Goal: Ask a question

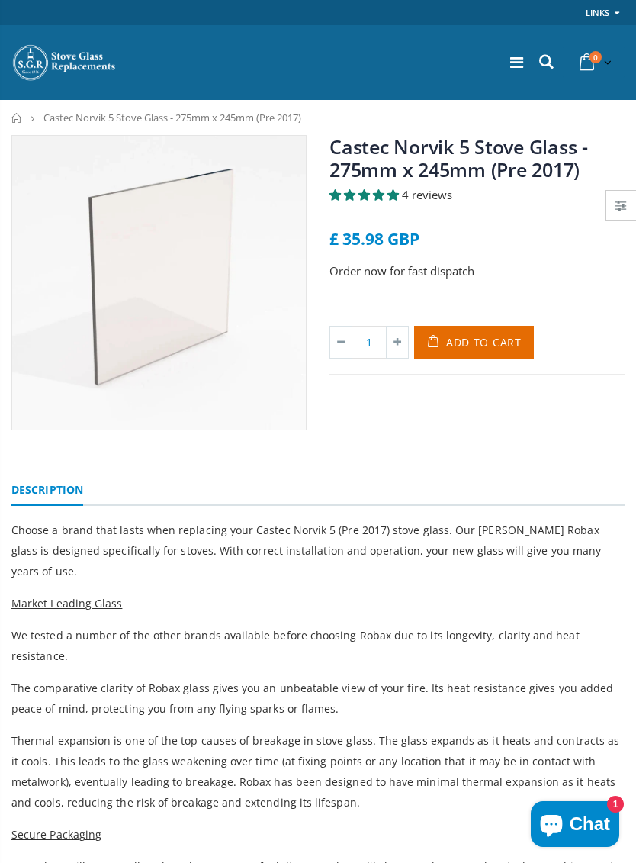
click at [541, 63] on icon at bounding box center [546, 62] width 21 height 20
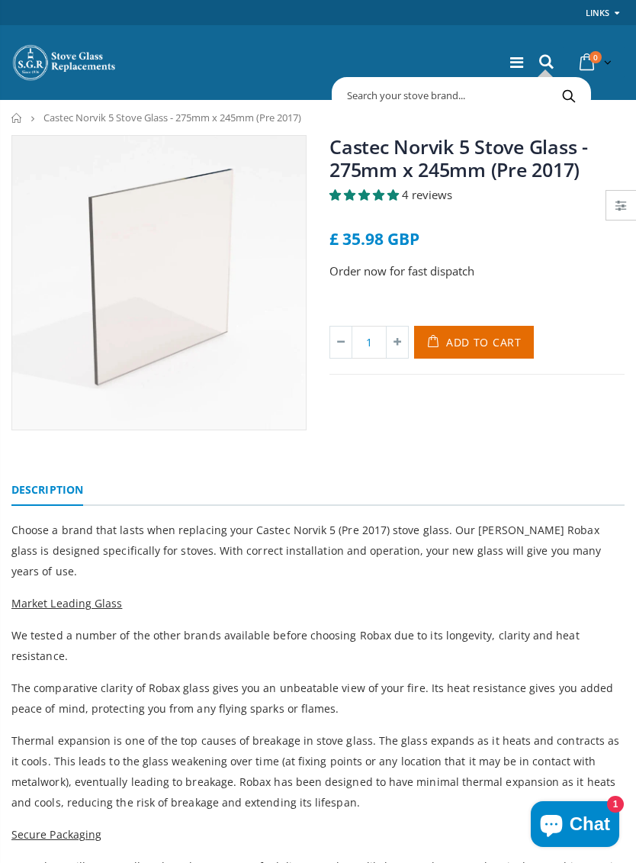
click at [536, 63] on icon at bounding box center [546, 62] width 21 height 20
click at [506, 94] on input "text" at bounding box center [525, 95] width 378 height 29
type input "Inner grate"
click at [568, 95] on button "Search" at bounding box center [568, 95] width 34 height 29
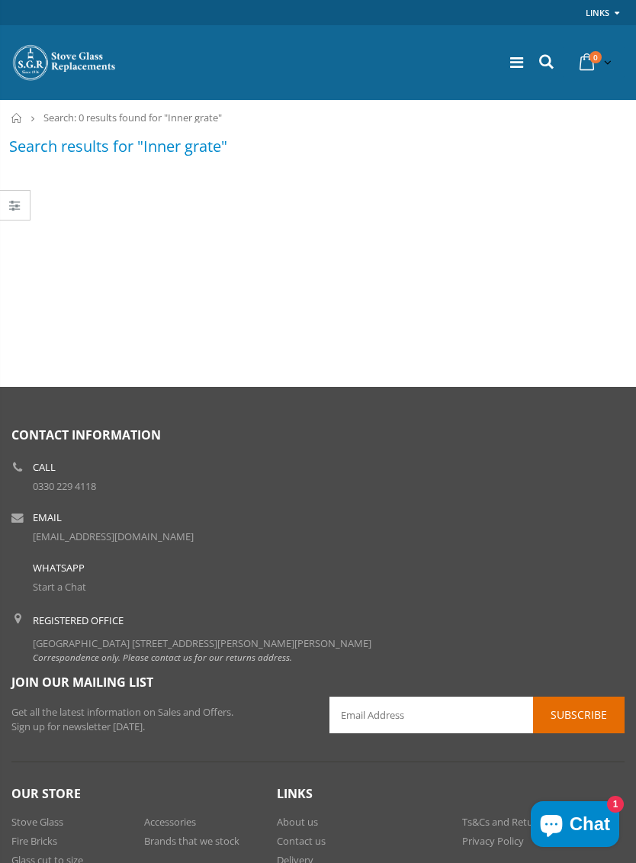
click at [551, 63] on icon at bounding box center [546, 62] width 21 height 20
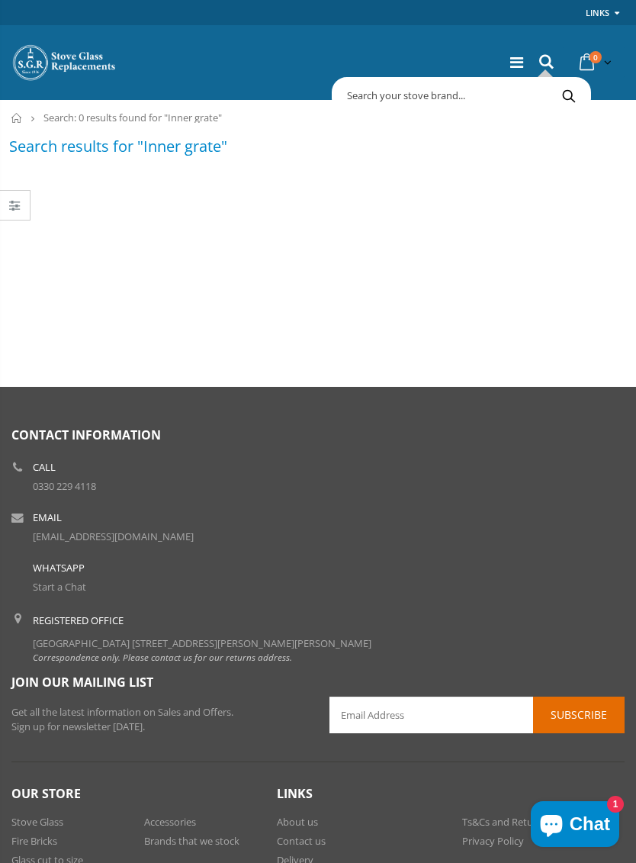
click at [572, 813] on span "Chat" at bounding box center [590, 823] width 40 height 23
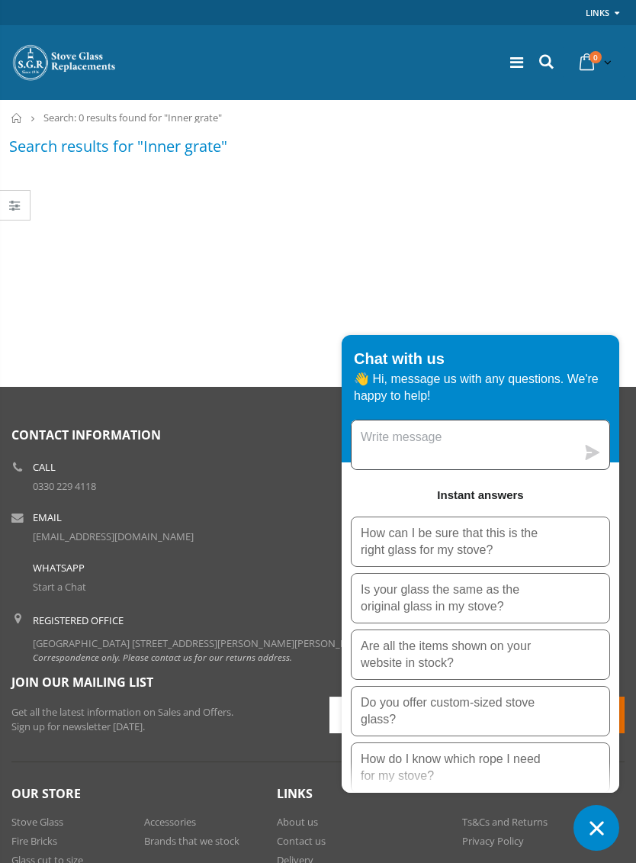
click at [452, 445] on textarea "Message us" at bounding box center [464, 444] width 224 height 49
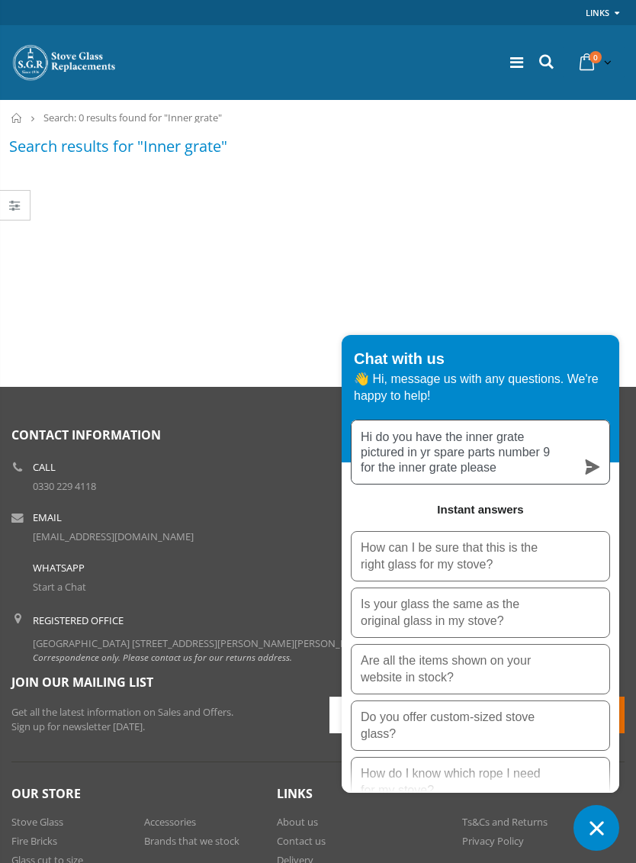
type textarea "Hi do you have the inner grate pictured in yr spare parts number 9 for the inne…"
click at [592, 463] on icon "submit" at bounding box center [592, 466] width 15 height 15
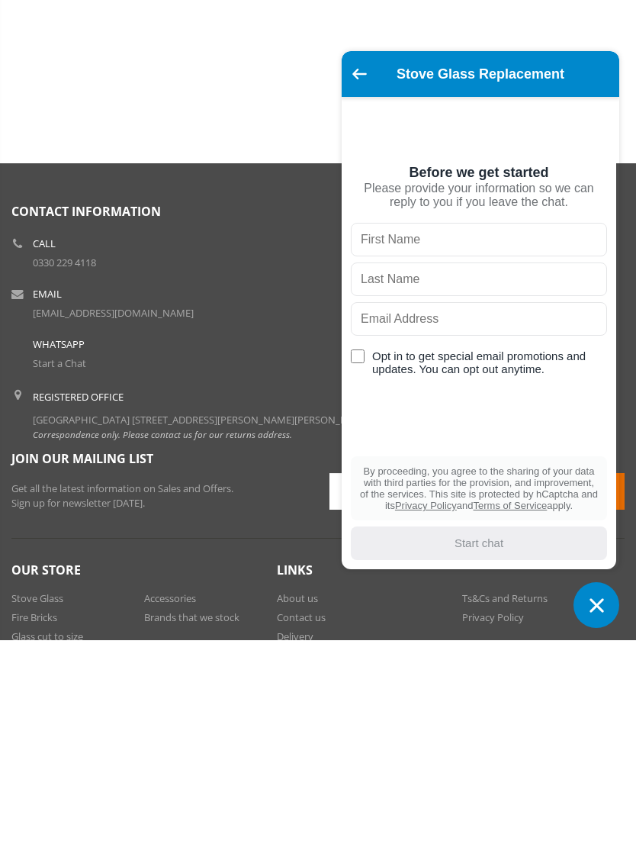
click at [413, 445] on input "text" at bounding box center [479, 462] width 256 height 34
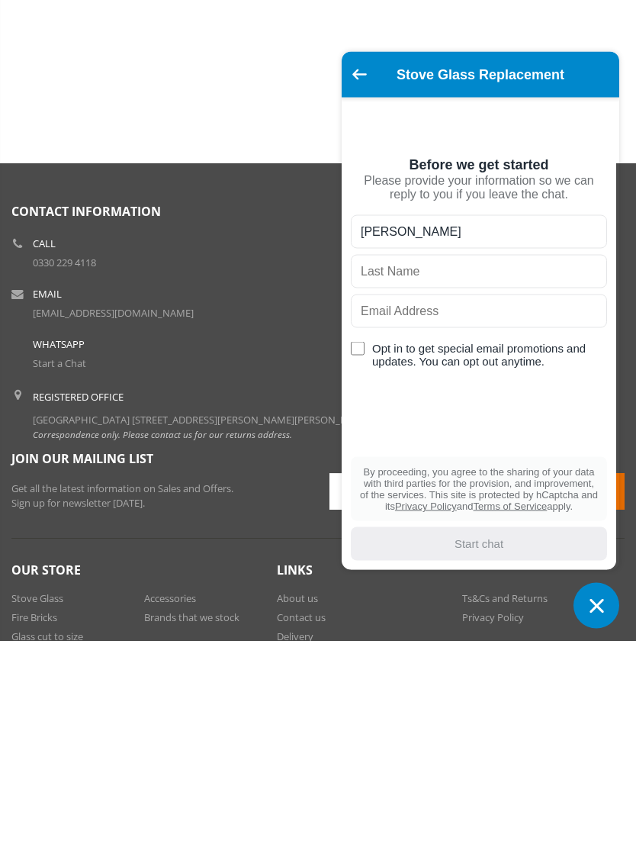
type input "[PERSON_NAME]"
click at [445, 477] on input "text" at bounding box center [479, 494] width 256 height 34
type input "Grimstone"
click at [484, 516] on input "text" at bounding box center [479, 533] width 256 height 34
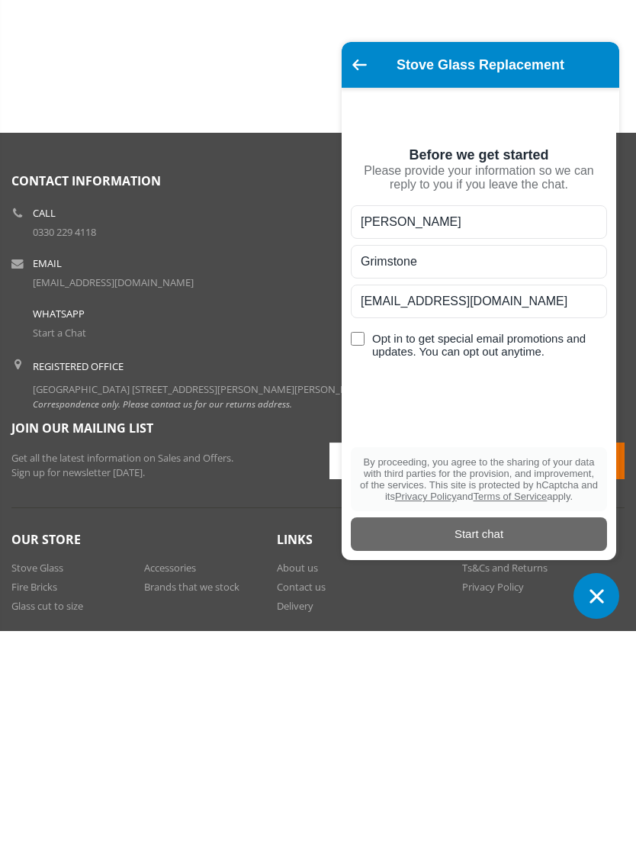
type input "[EMAIL_ADDRESS][DOMAIN_NAME]"
click at [355, 564] on input "Opt in to get special email promotions and updates. You can opt out anytime." at bounding box center [358, 571] width 14 height 14
checkbox input "true"
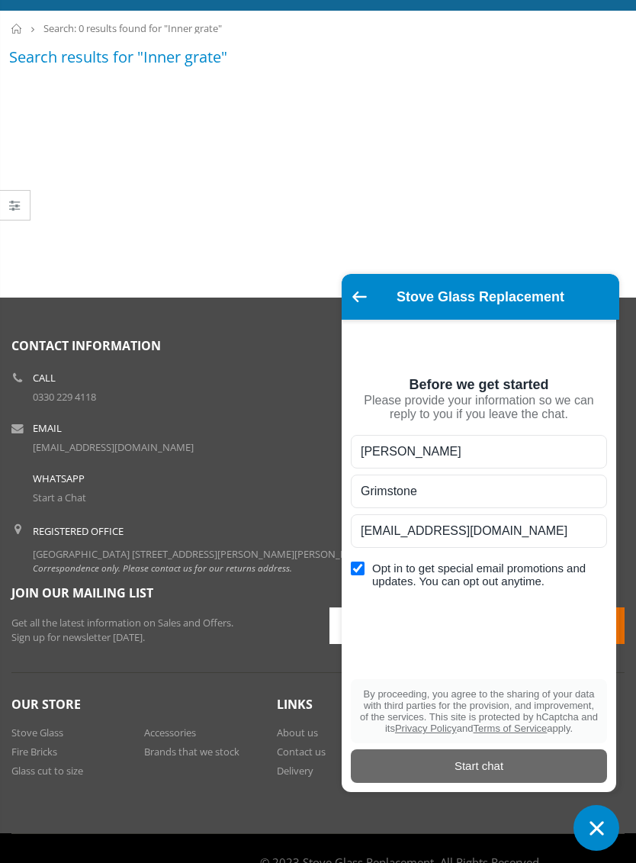
click at [489, 774] on div "Start chat" at bounding box center [479, 765] width 238 height 17
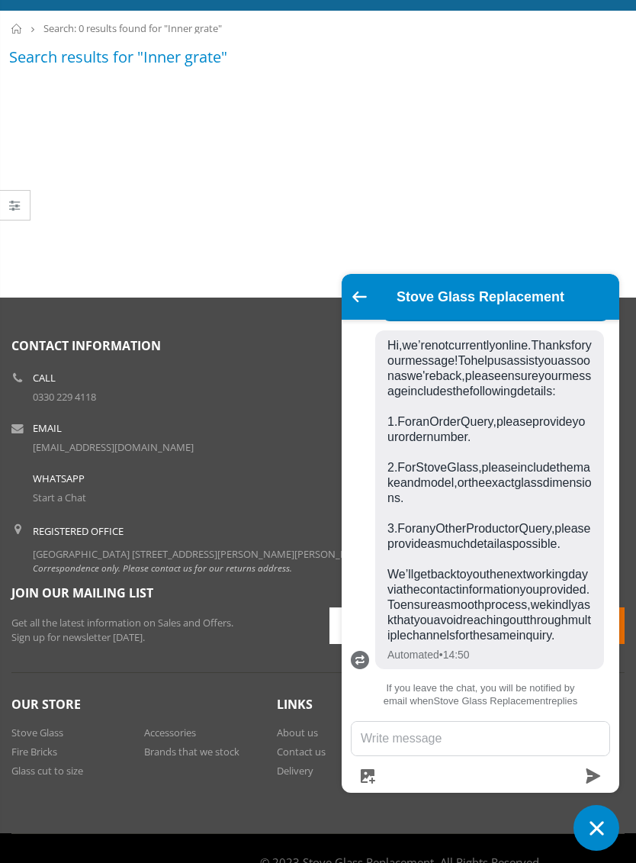
scroll to position [290, 0]
click at [403, 755] on textarea "Message us" at bounding box center [481, 739] width 258 height 34
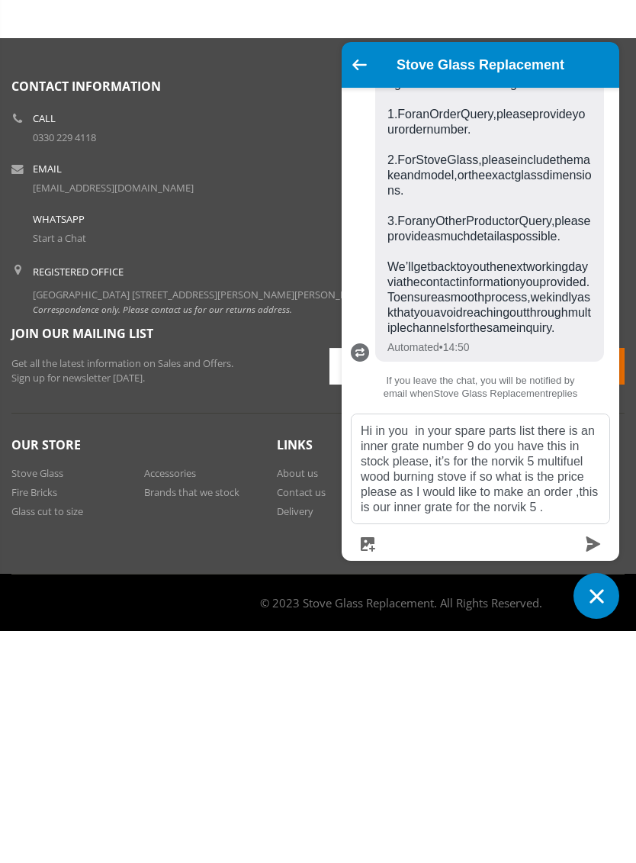
click at [372, 769] on icon "button" at bounding box center [368, 776] width 14 height 14
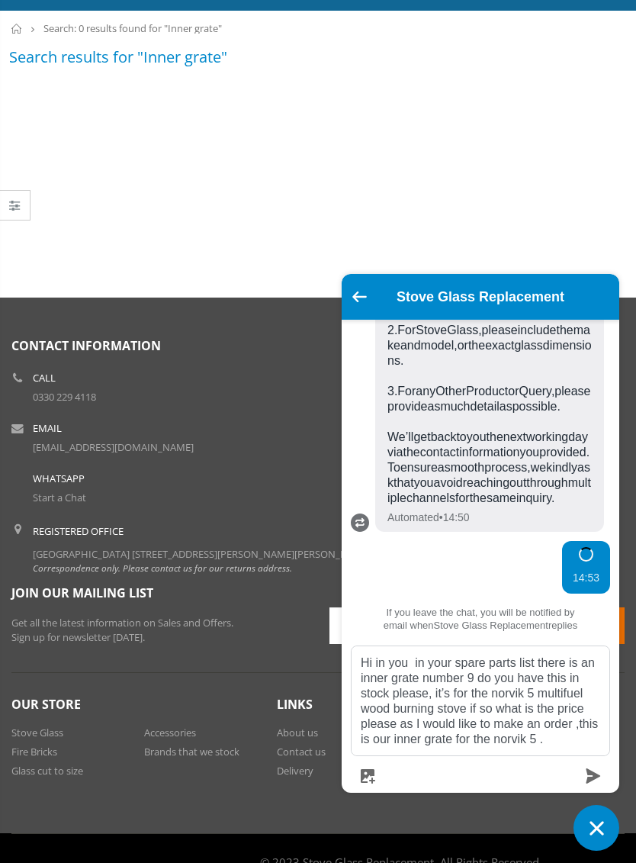
scroll to position [648, 0]
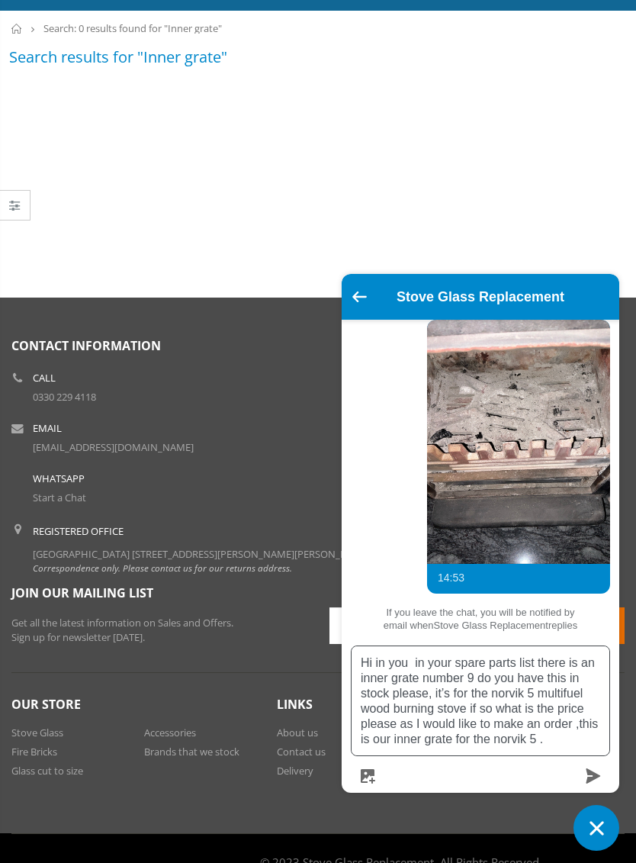
click at [564, 755] on textarea "Hi in you in your spare parts list there is an inner grate number 9 do you have…" at bounding box center [481, 700] width 258 height 109
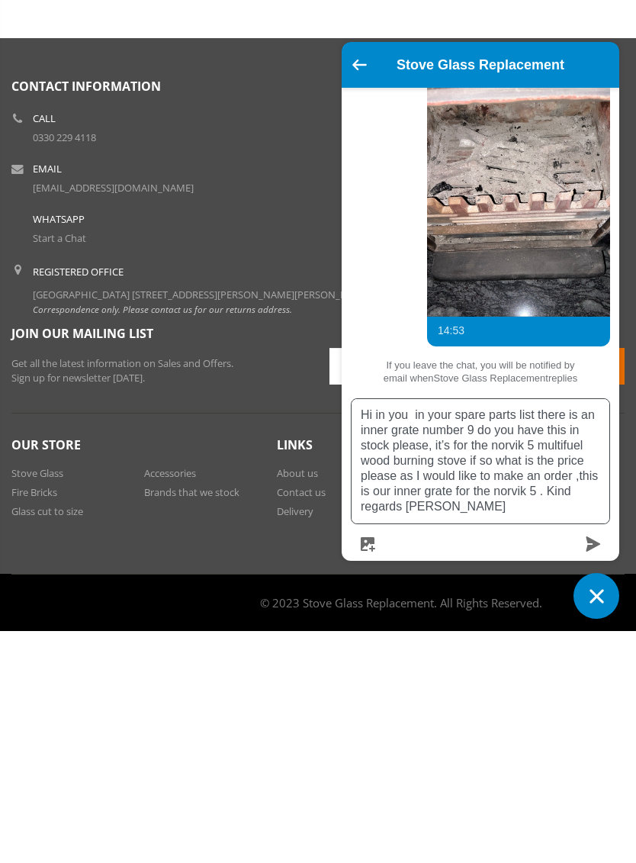
scroll to position [572, 0]
type textarea "Hi in you in your spare parts list there is an inner grate number 9 do you have…"
click at [595, 768] on icon "submit" at bounding box center [594, 775] width 14 height 15
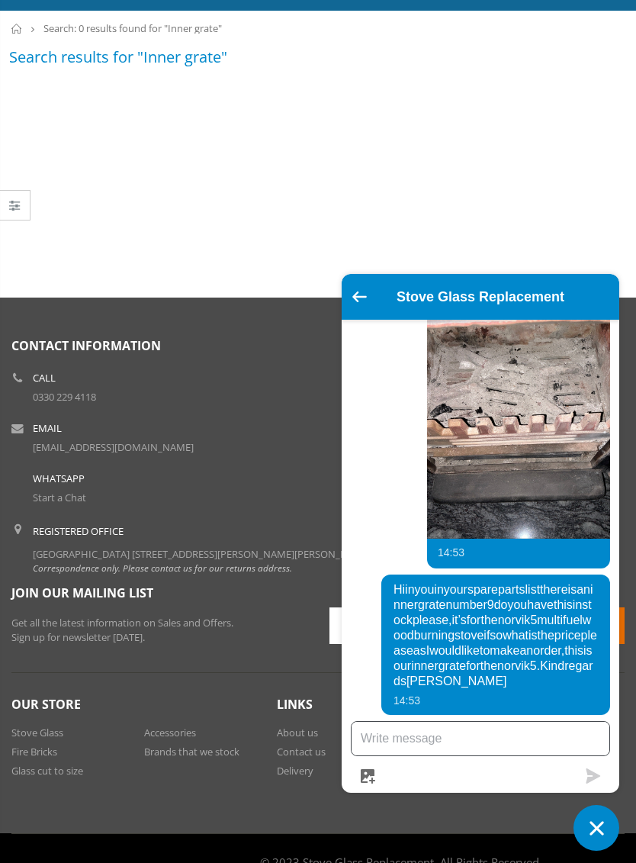
scroll to position [723, 0]
click at [207, 230] on div "Categories Search results for "Inner grate"" at bounding box center [317, 141] width 613 height 191
click at [368, 783] on icon "button" at bounding box center [368, 776] width 14 height 14
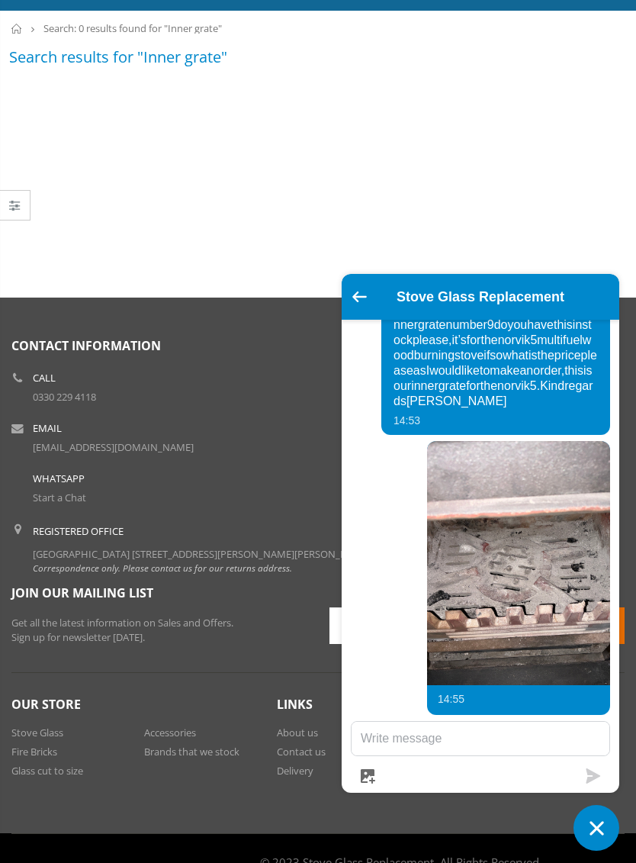
scroll to position [992, 0]
click at [461, 638] on img at bounding box center [518, 563] width 183 height 244
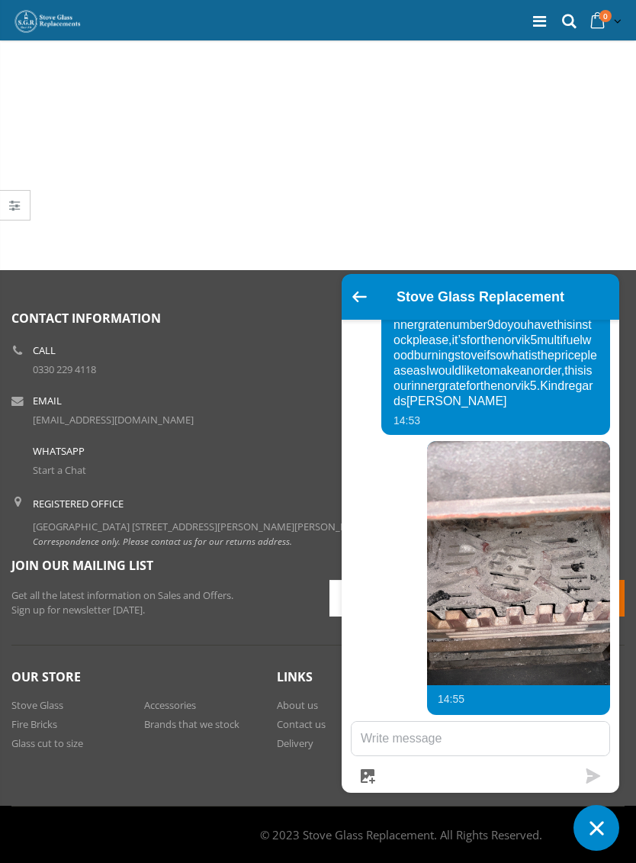
scroll to position [1002, 0]
click at [419, 736] on textarea "Message us" at bounding box center [481, 739] width 258 height 34
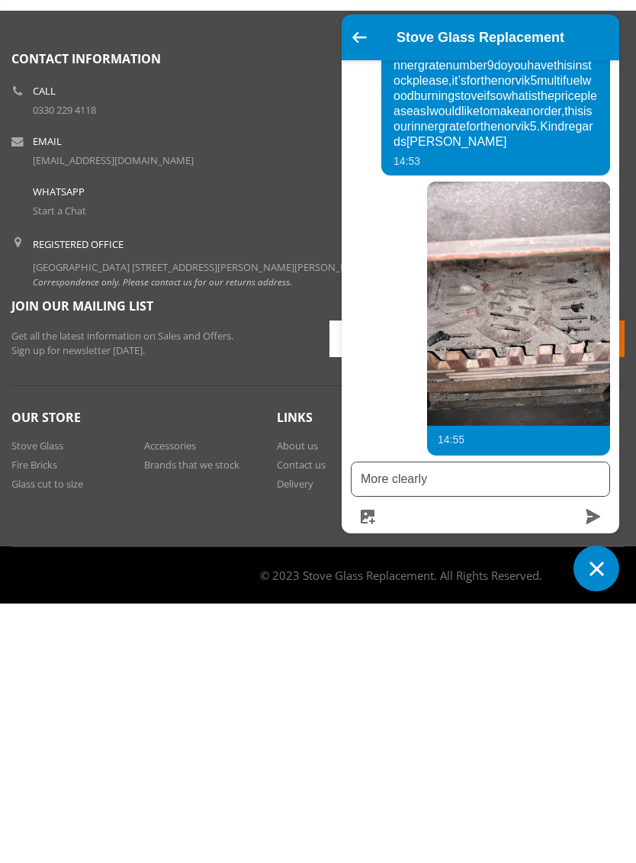
type textarea "More clearly"
click at [593, 768] on icon "submit" at bounding box center [594, 775] width 14 height 15
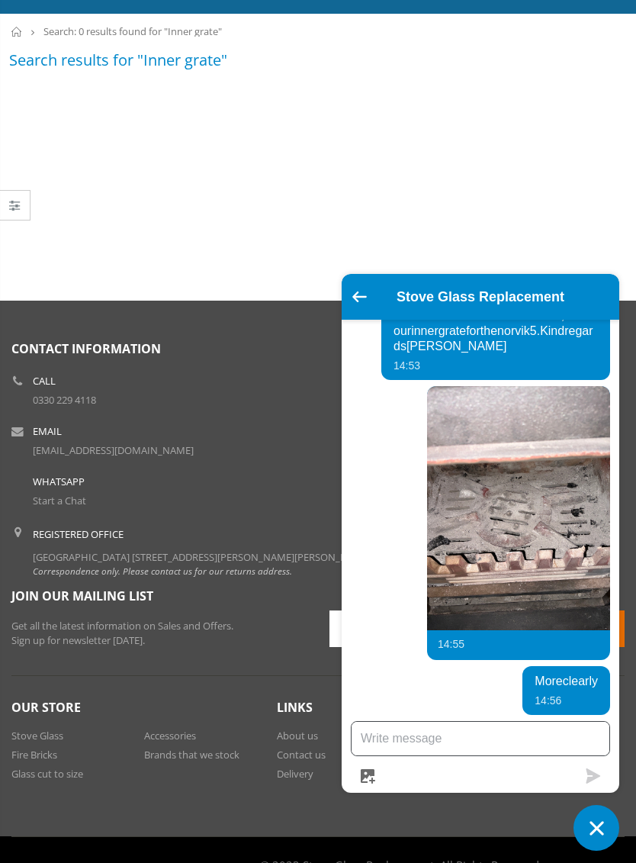
scroll to position [75, 0]
